Goal: Transaction & Acquisition: Purchase product/service

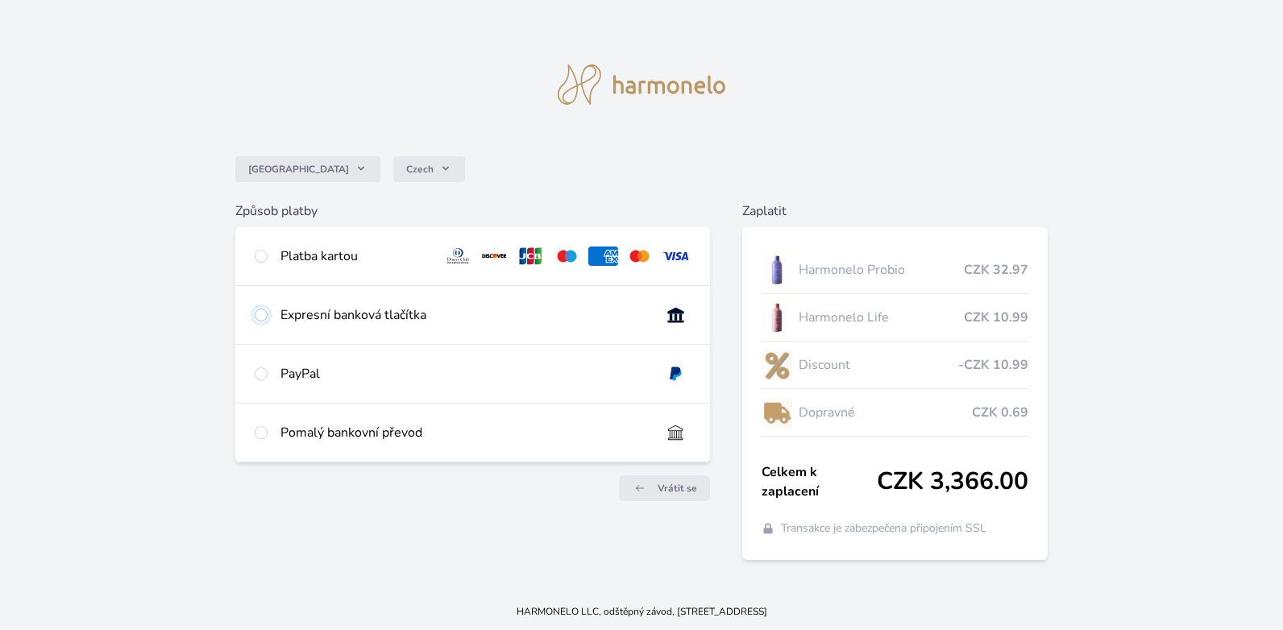
click at [259, 319] on input "radio" at bounding box center [261, 315] width 13 height 13
radio input "true"
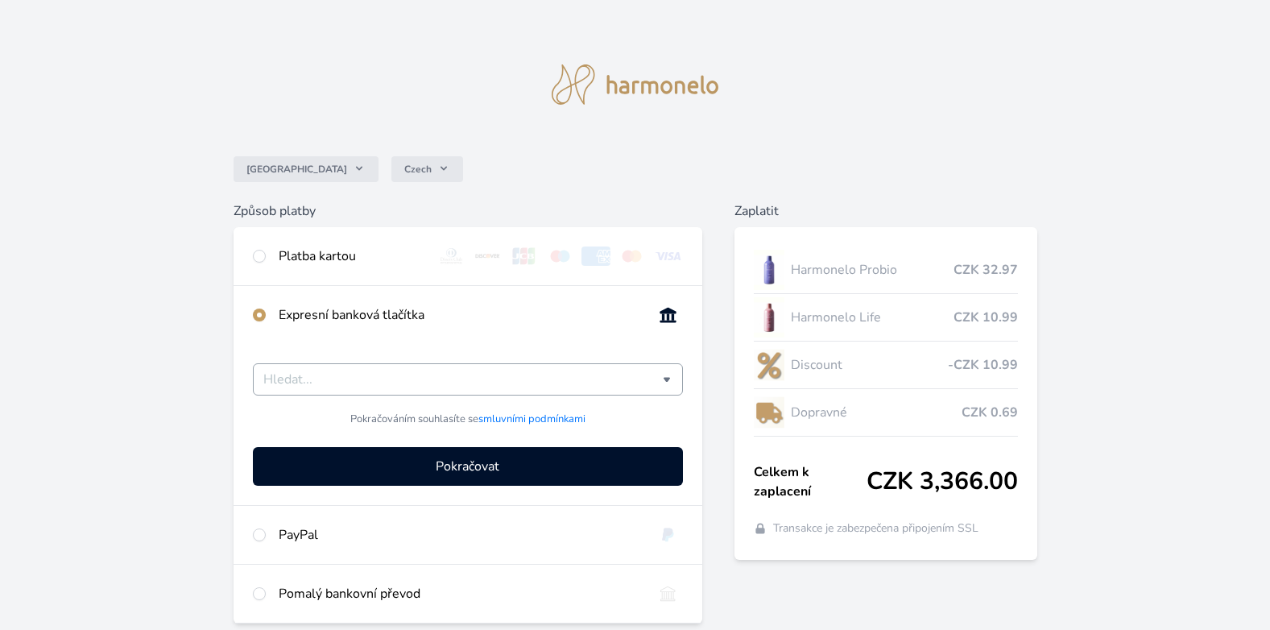
click at [332, 375] on input "Česká spořitelna Komerční banka mTransfer Fio banka Moneta Money Bank Raiffeise…" at bounding box center [463, 379] width 400 height 19
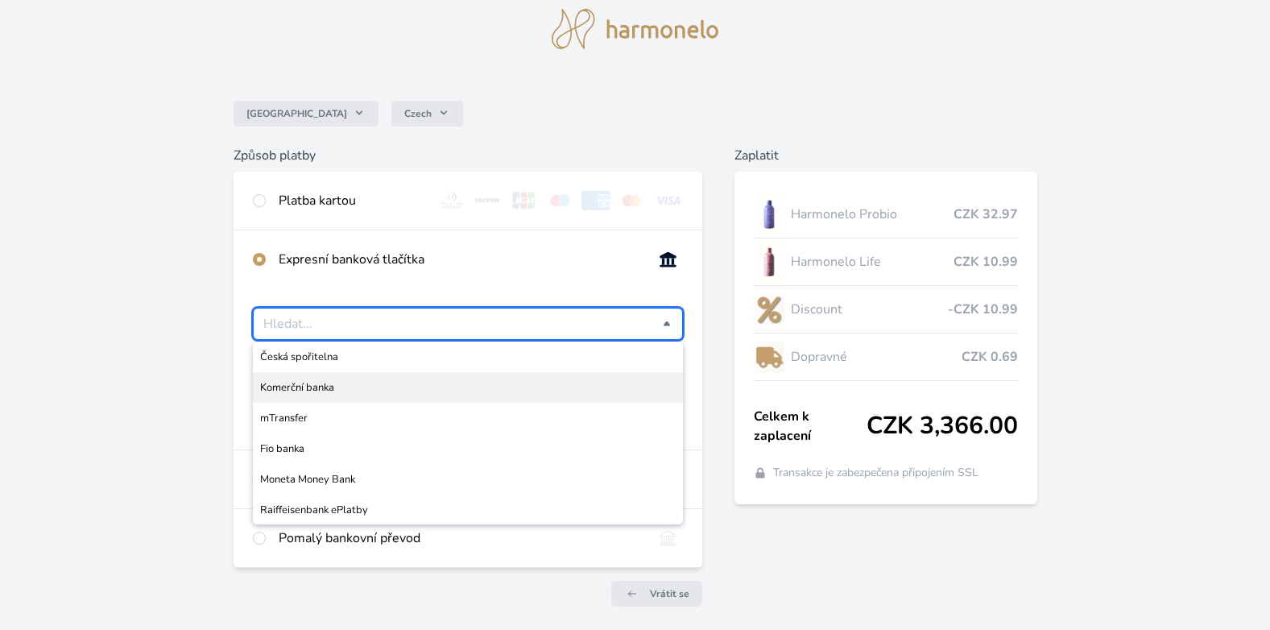
scroll to position [116, 0]
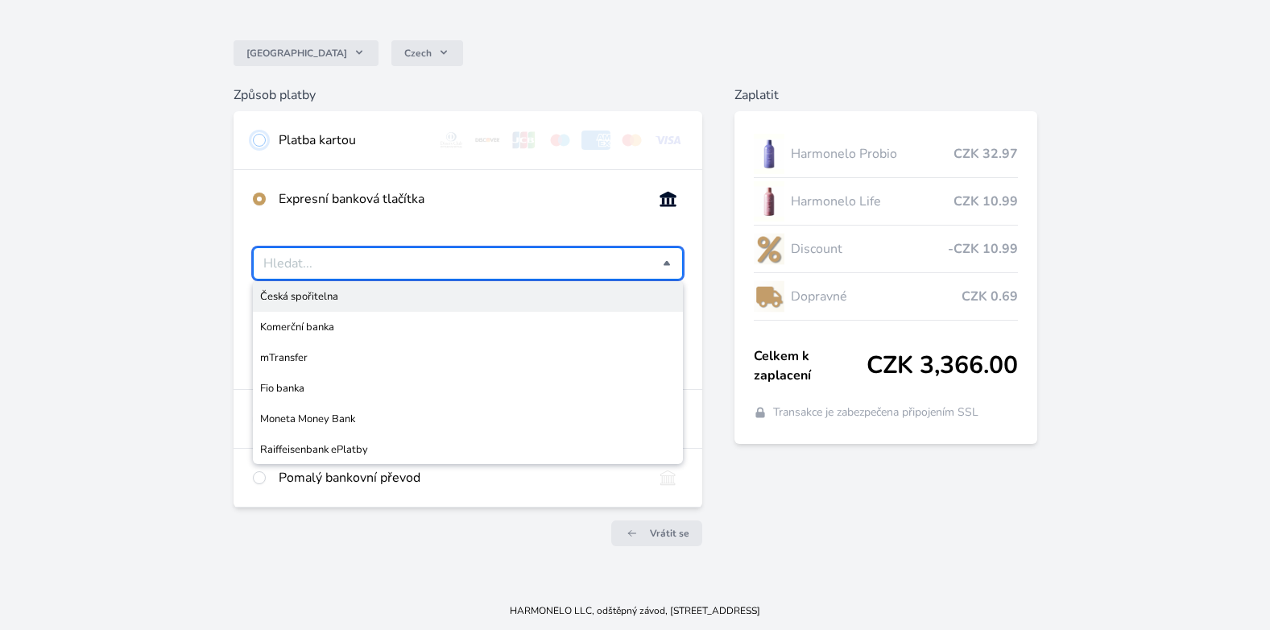
click at [259, 135] on input "radio" at bounding box center [259, 140] width 13 height 13
radio input "true"
radio input "false"
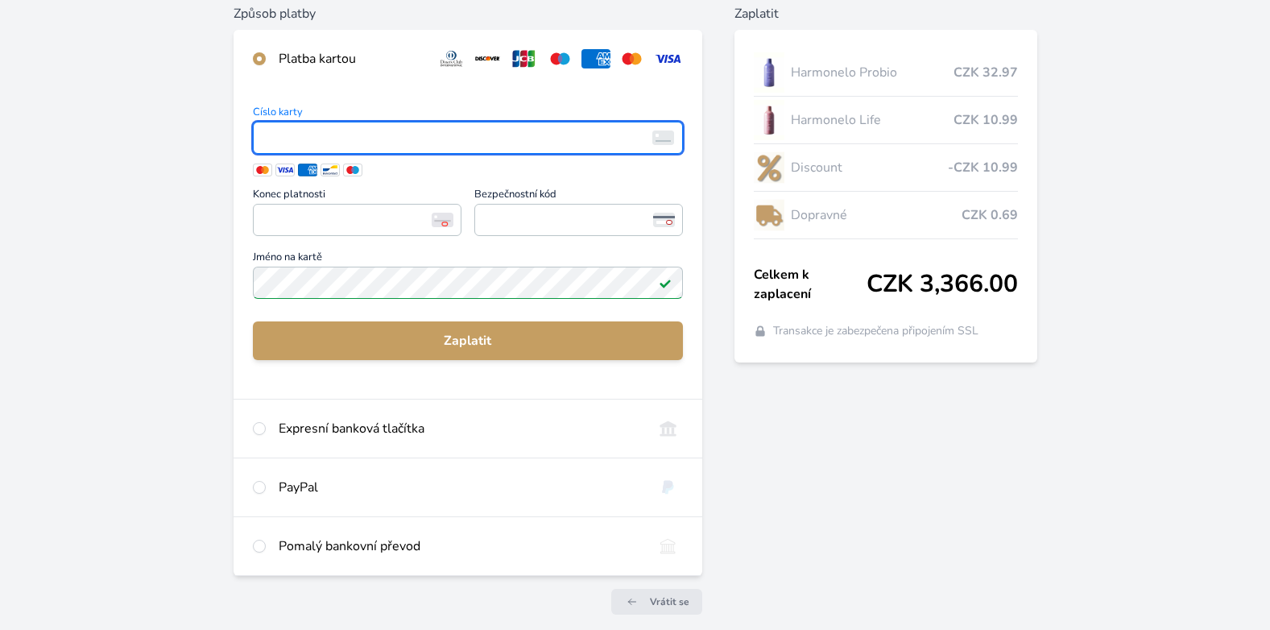
scroll to position [266, 0]
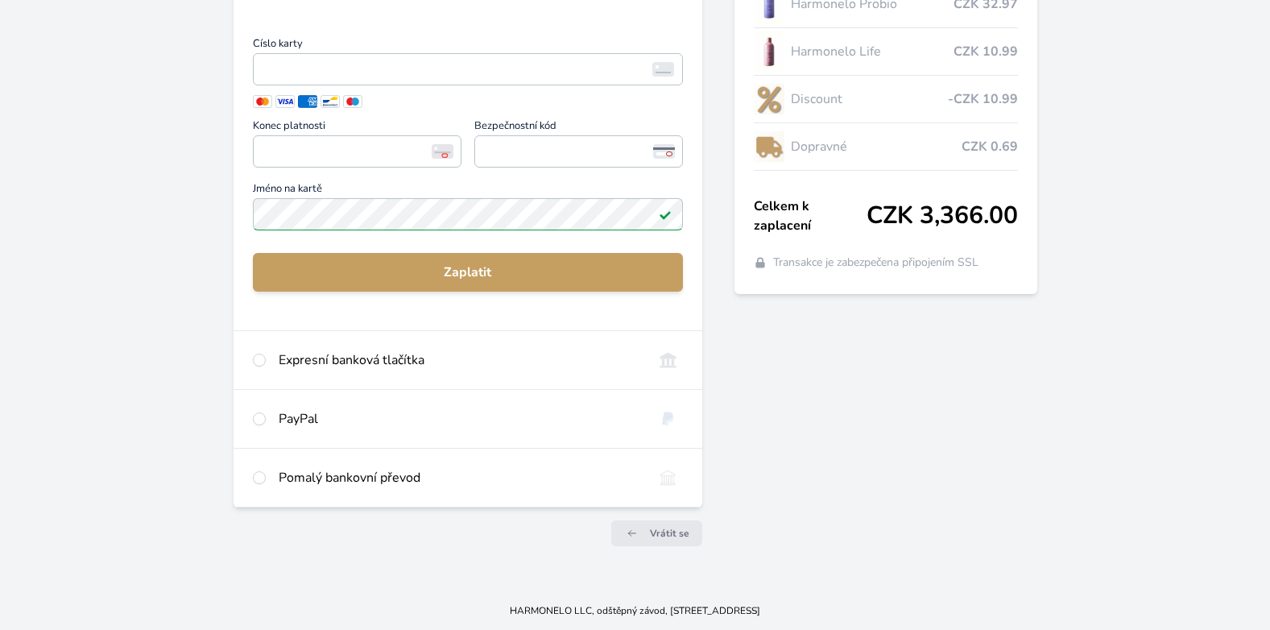
click at [294, 413] on div "PayPal" at bounding box center [460, 418] width 363 height 19
radio input "false"
radio input "true"
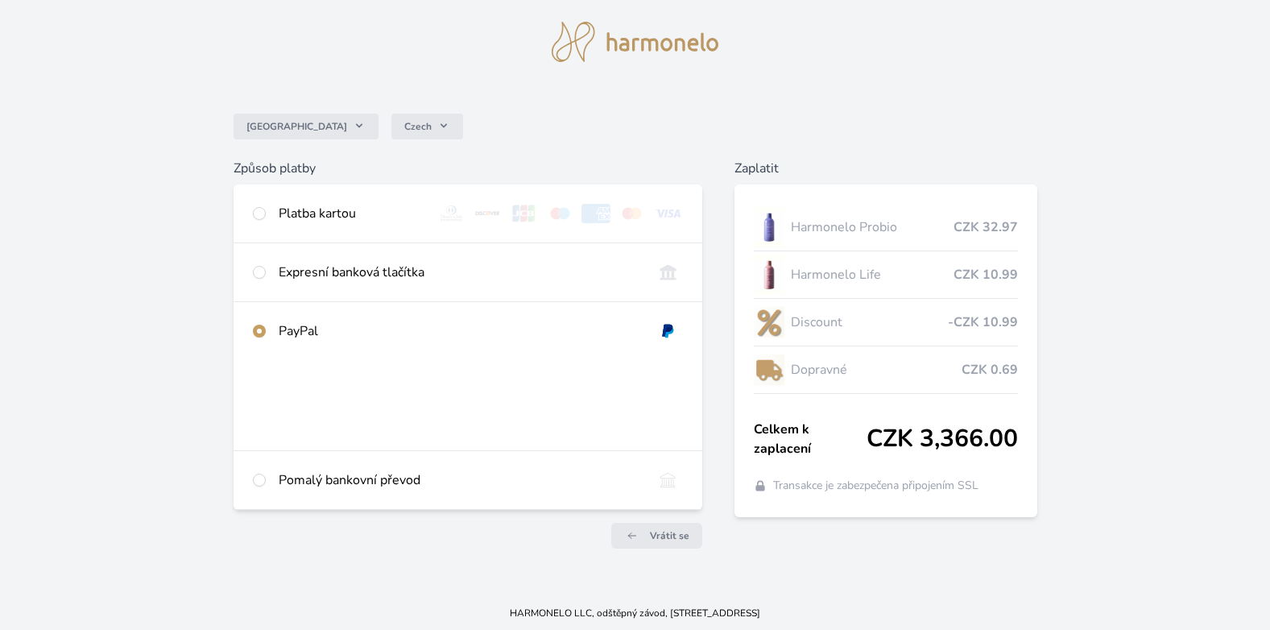
scroll to position [45, 0]
click at [262, 208] on input "radio" at bounding box center [259, 211] width 13 height 13
radio input "true"
radio input "false"
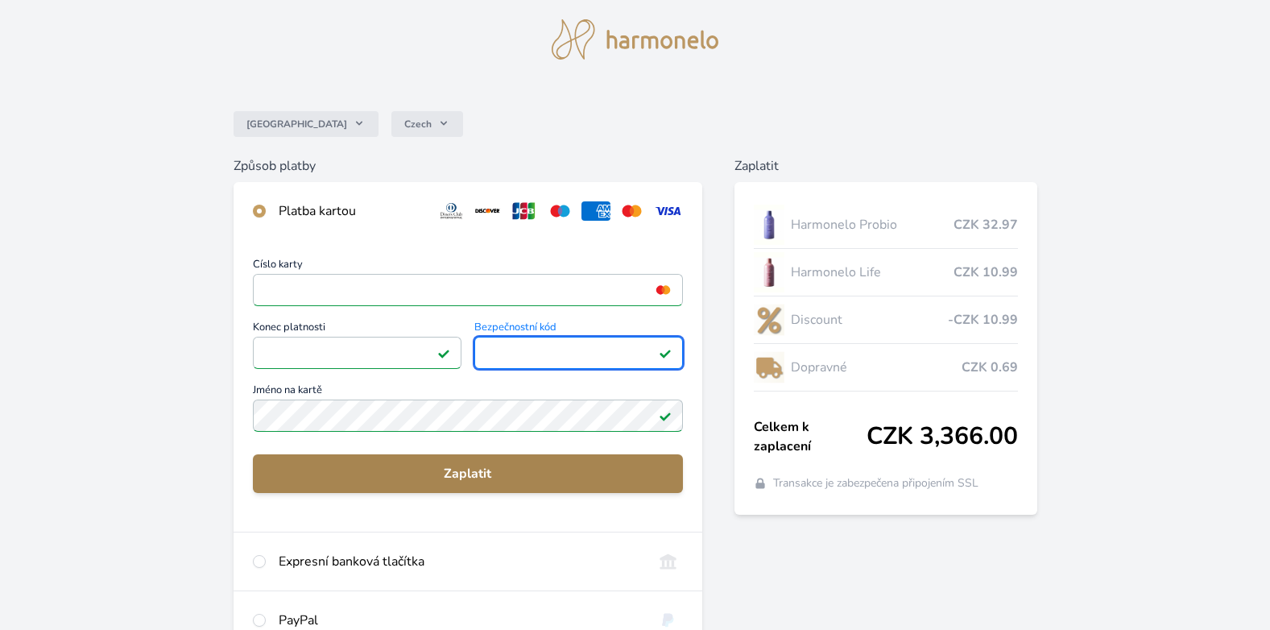
click at [488, 469] on span "Zaplatit" at bounding box center [468, 473] width 405 height 19
